Goal: Information Seeking & Learning: Check status

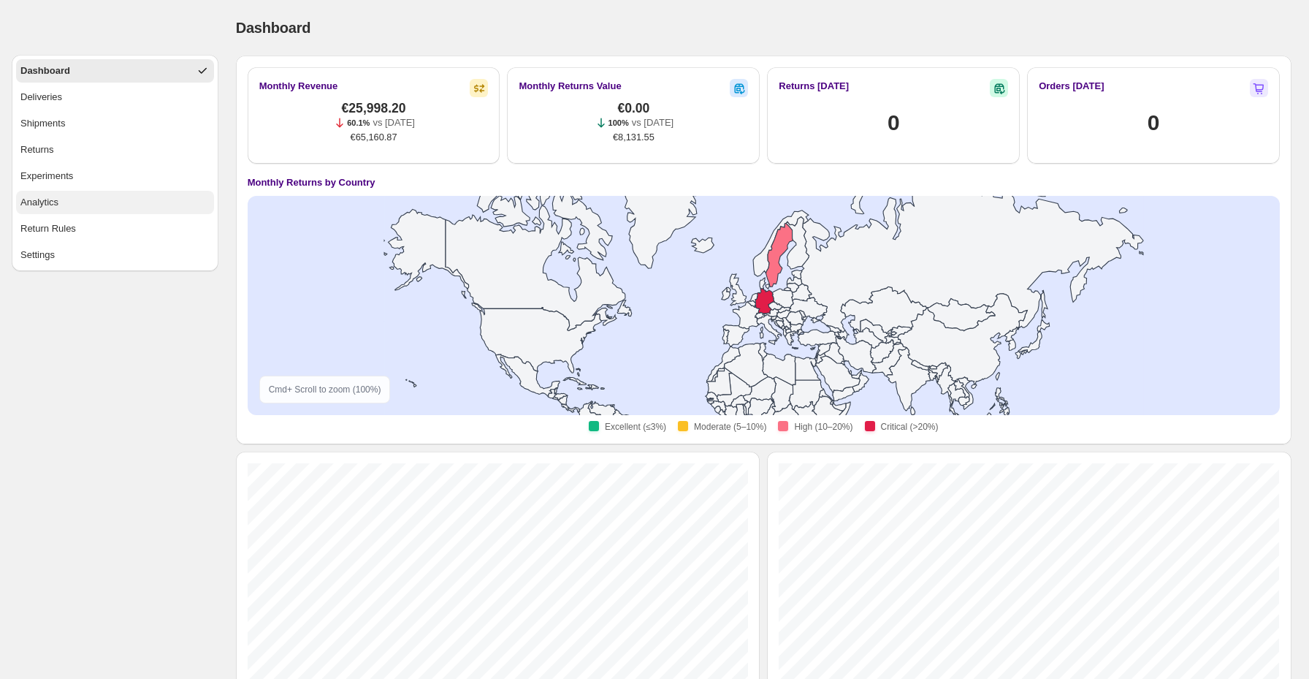
click at [75, 198] on button "Analytics" at bounding box center [115, 202] width 198 height 23
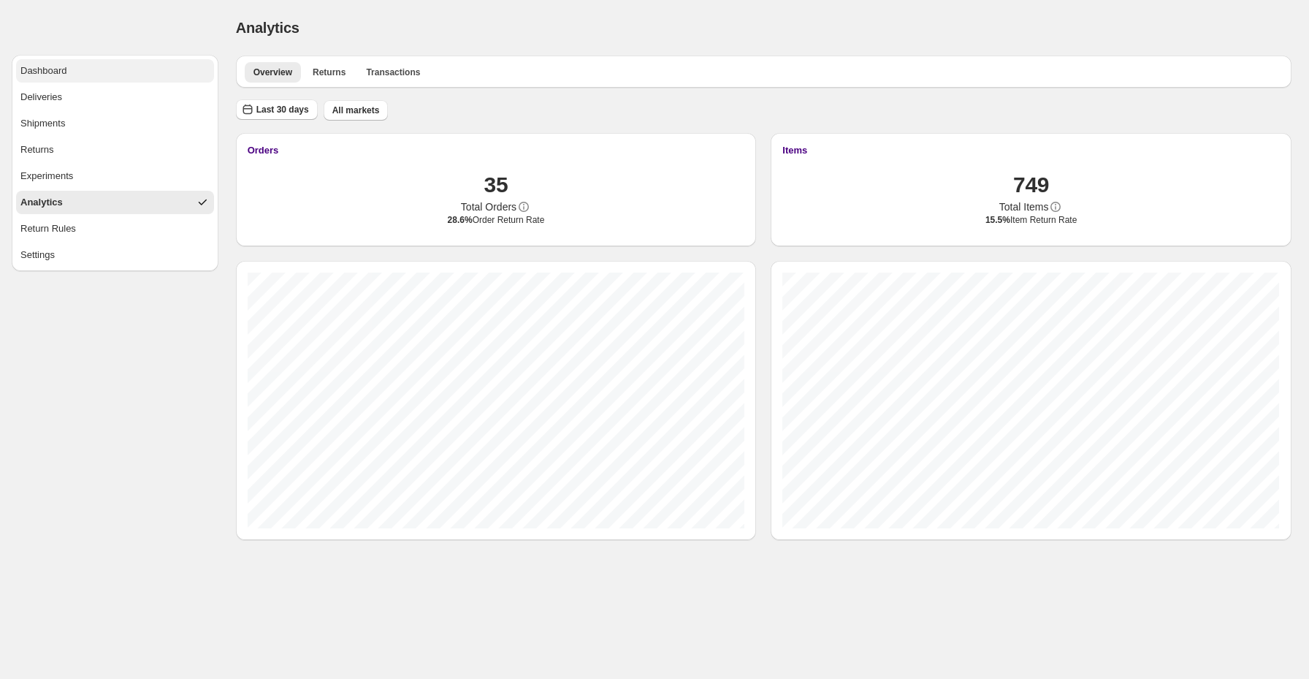
click at [114, 70] on button "Dashboard" at bounding box center [115, 70] width 198 height 23
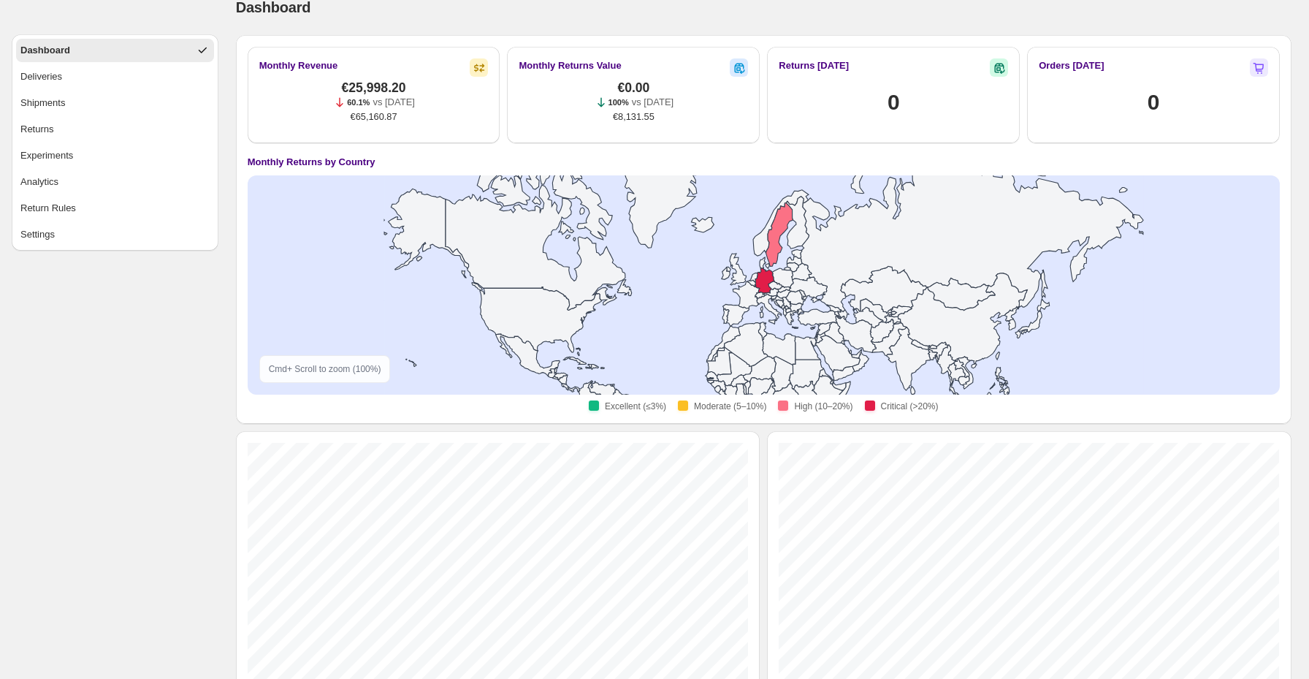
scroll to position [15, 0]
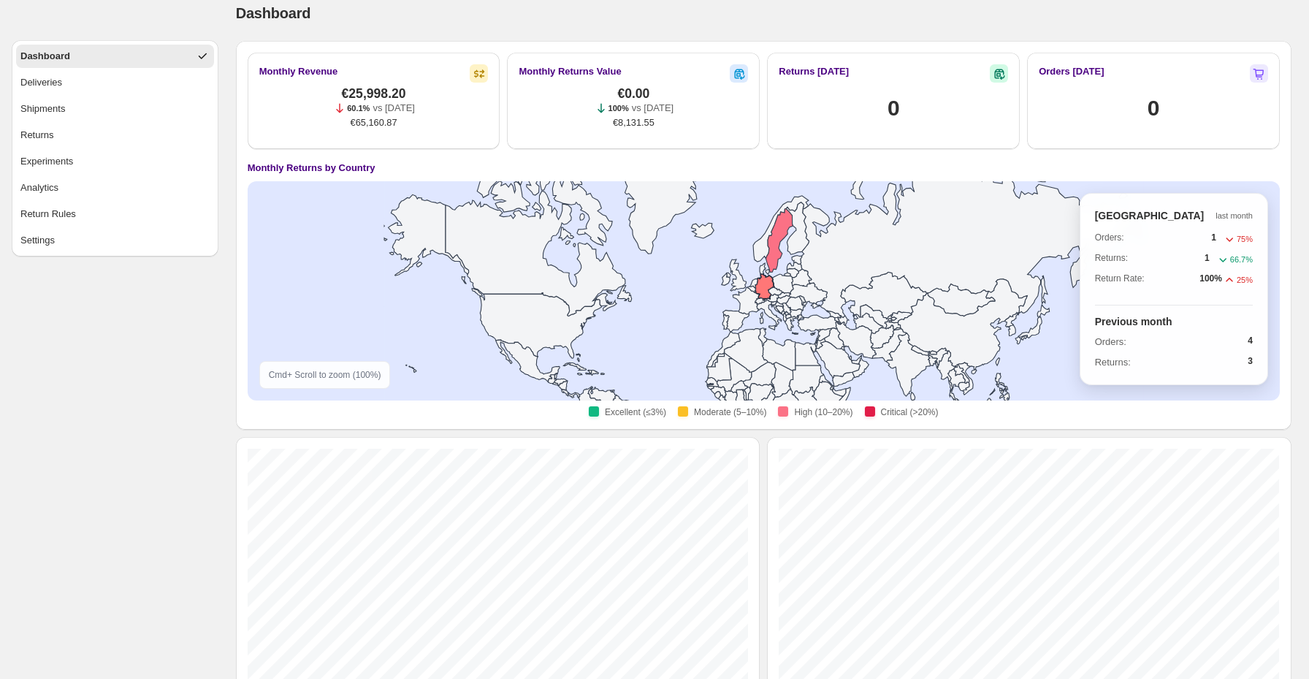
click at [768, 286] on icon at bounding box center [764, 286] width 19 height 26
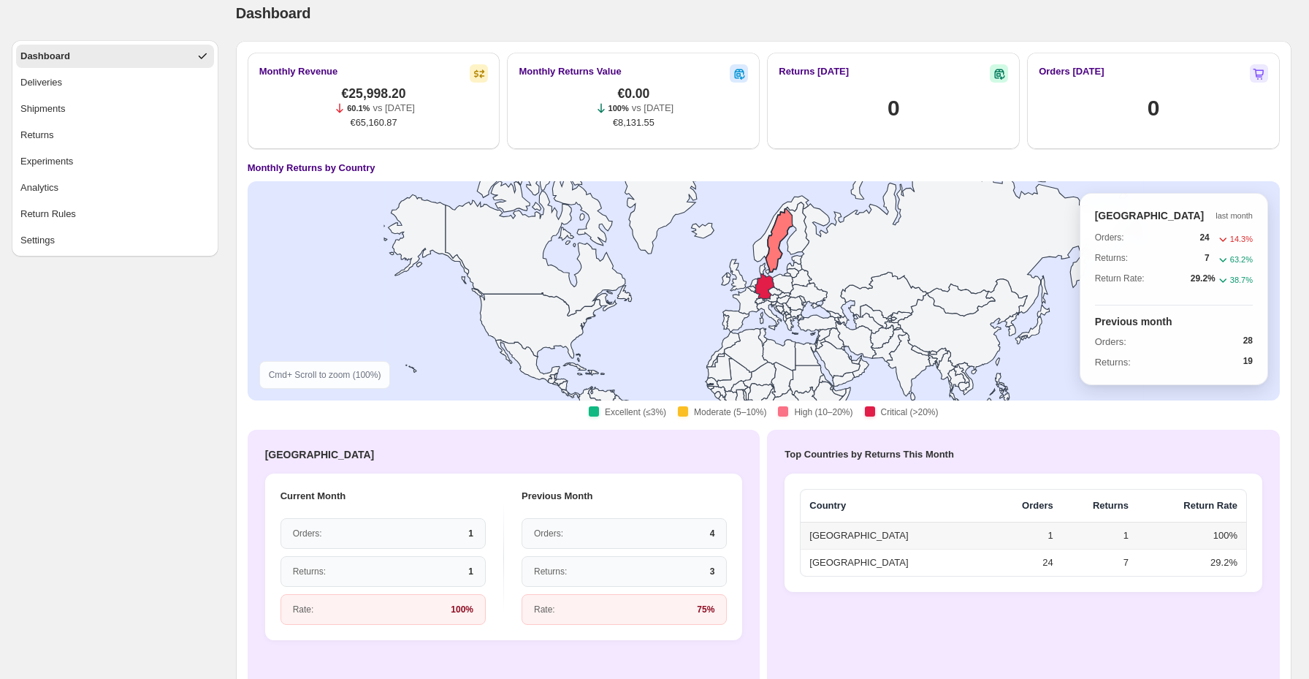
click at [779, 245] on icon at bounding box center [779, 241] width 27 height 64
click at [774, 246] on icon at bounding box center [779, 241] width 27 height 64
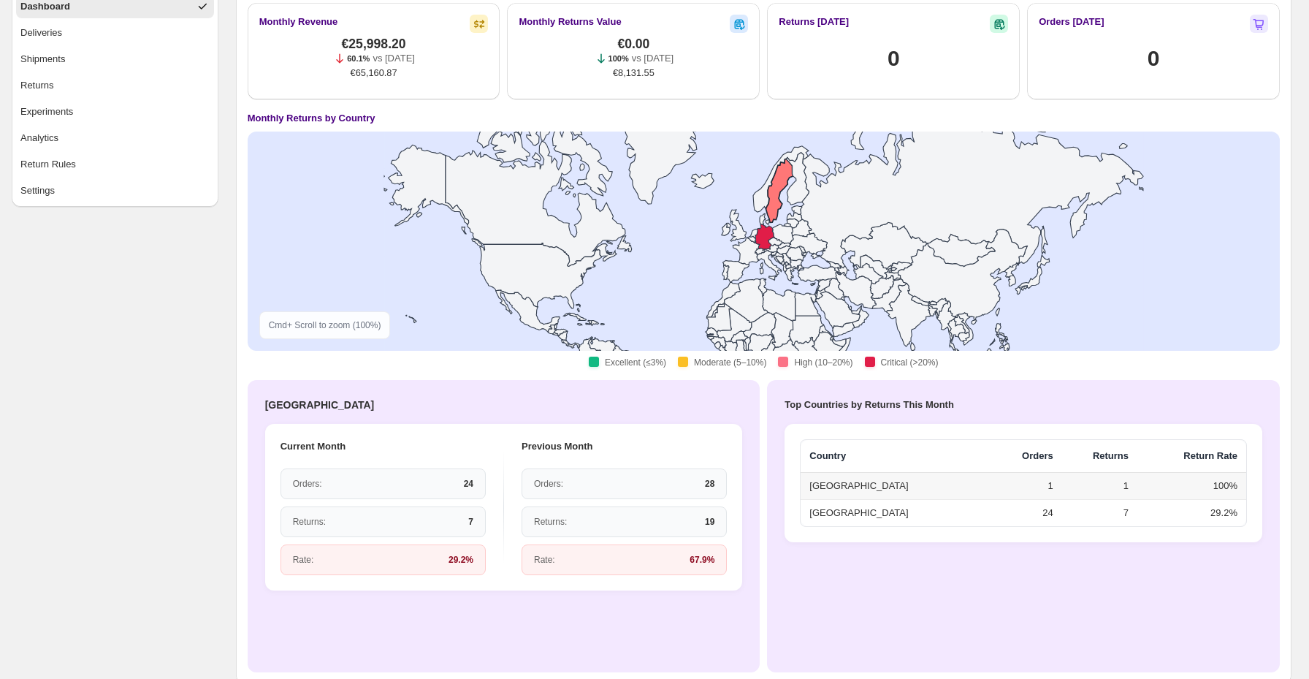
scroll to position [0, 0]
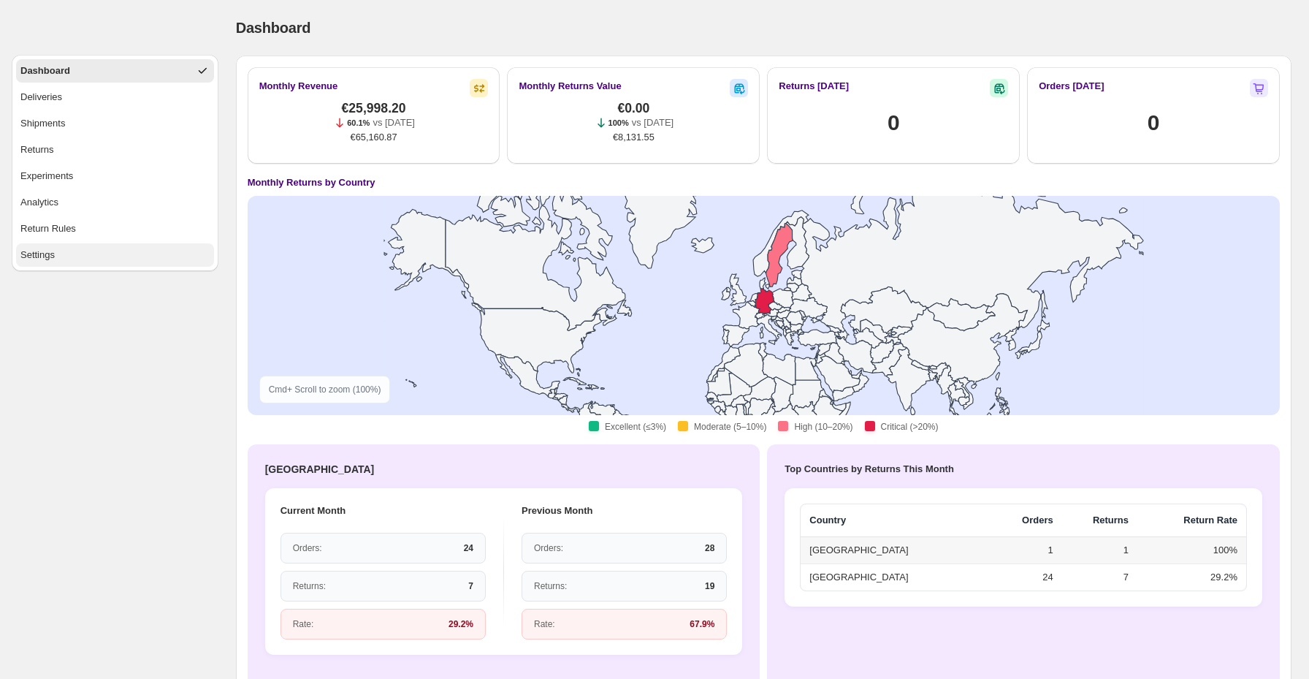
click at [104, 256] on button "Settings" at bounding box center [115, 254] width 198 height 23
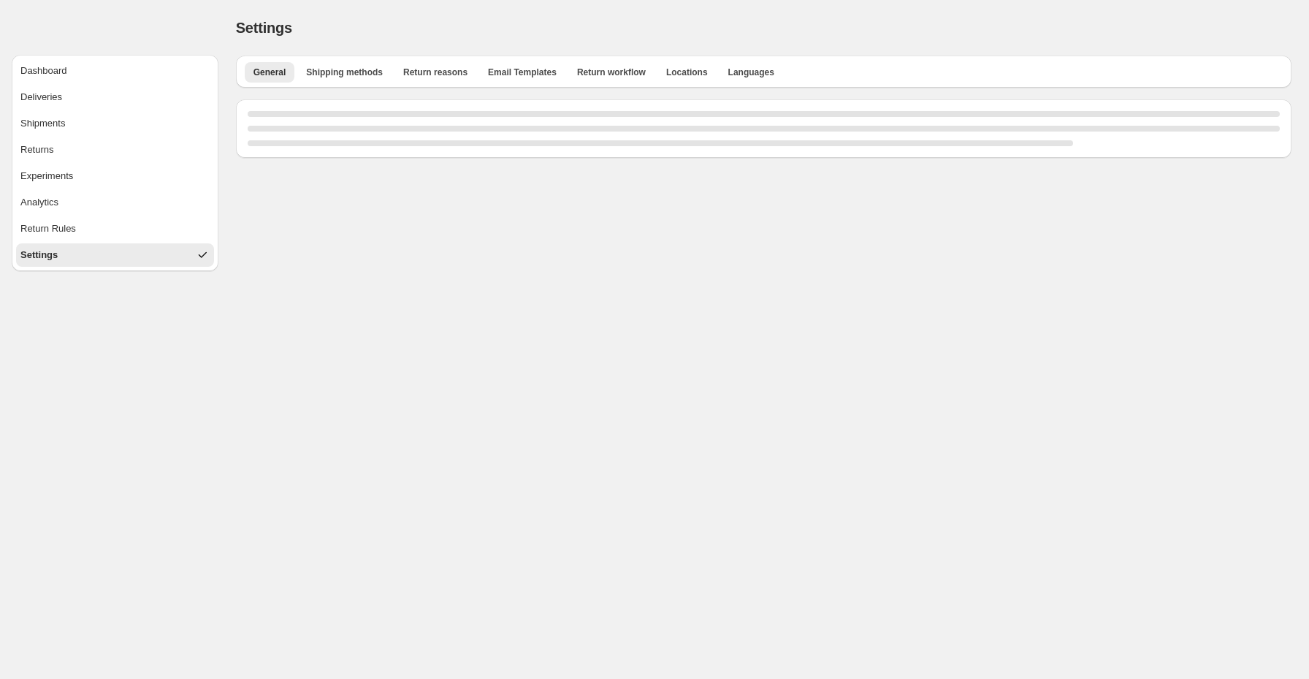
select select "**"
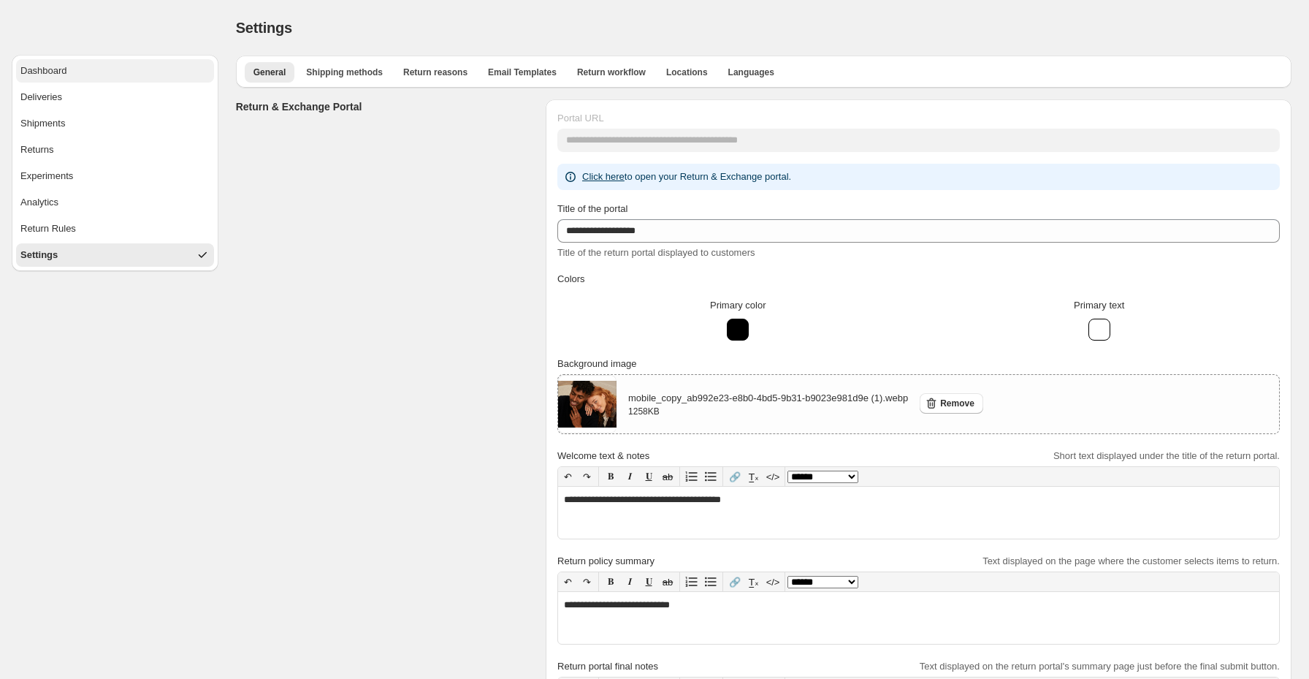
click at [127, 77] on button "Dashboard" at bounding box center [115, 70] width 198 height 23
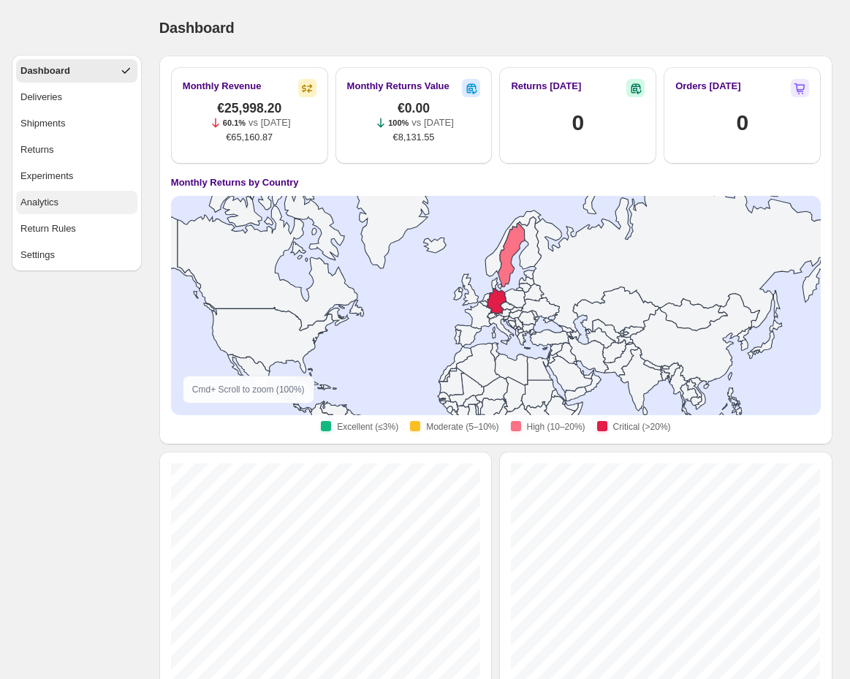
click at [64, 197] on button "Analytics" at bounding box center [76, 202] width 121 height 23
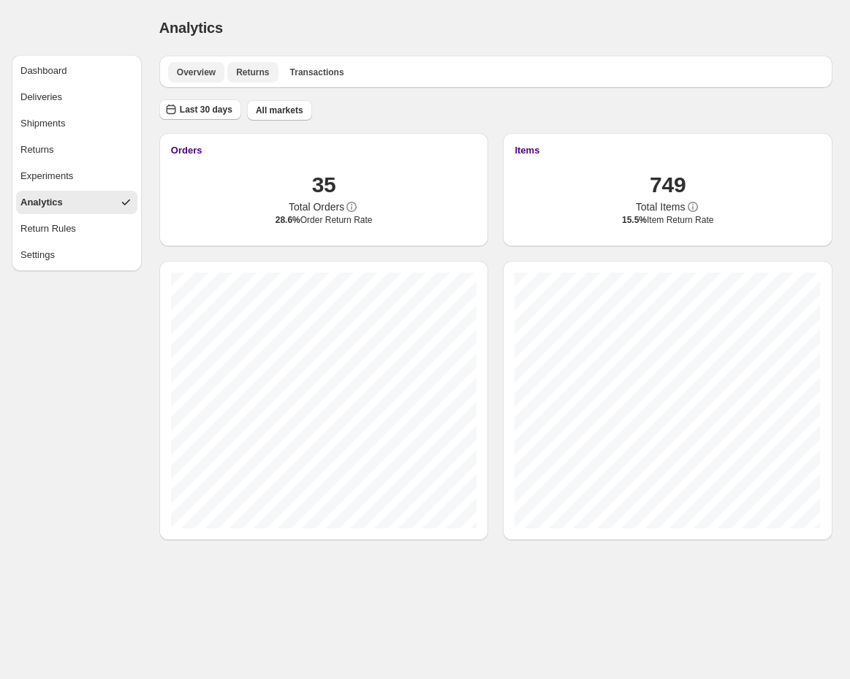
click at [251, 77] on span "Returns" at bounding box center [252, 72] width 33 height 12
